Goal: Navigation & Orientation: Understand site structure

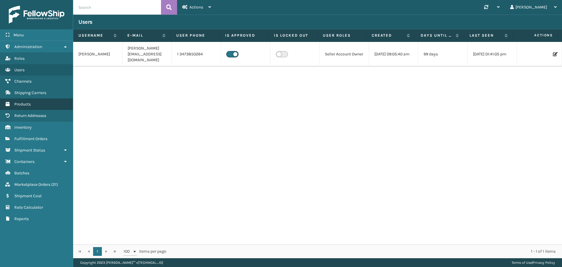
click at [34, 104] on link "Products" at bounding box center [36, 103] width 73 height 11
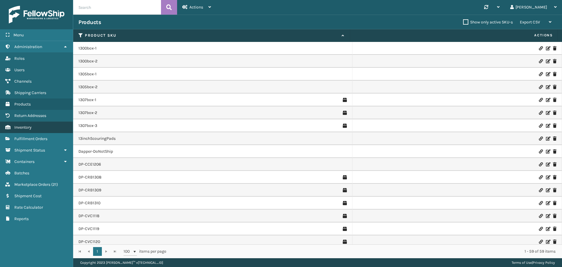
click at [27, 127] on span "Inventory" at bounding box center [22, 127] width 17 height 5
